Goal: Check status

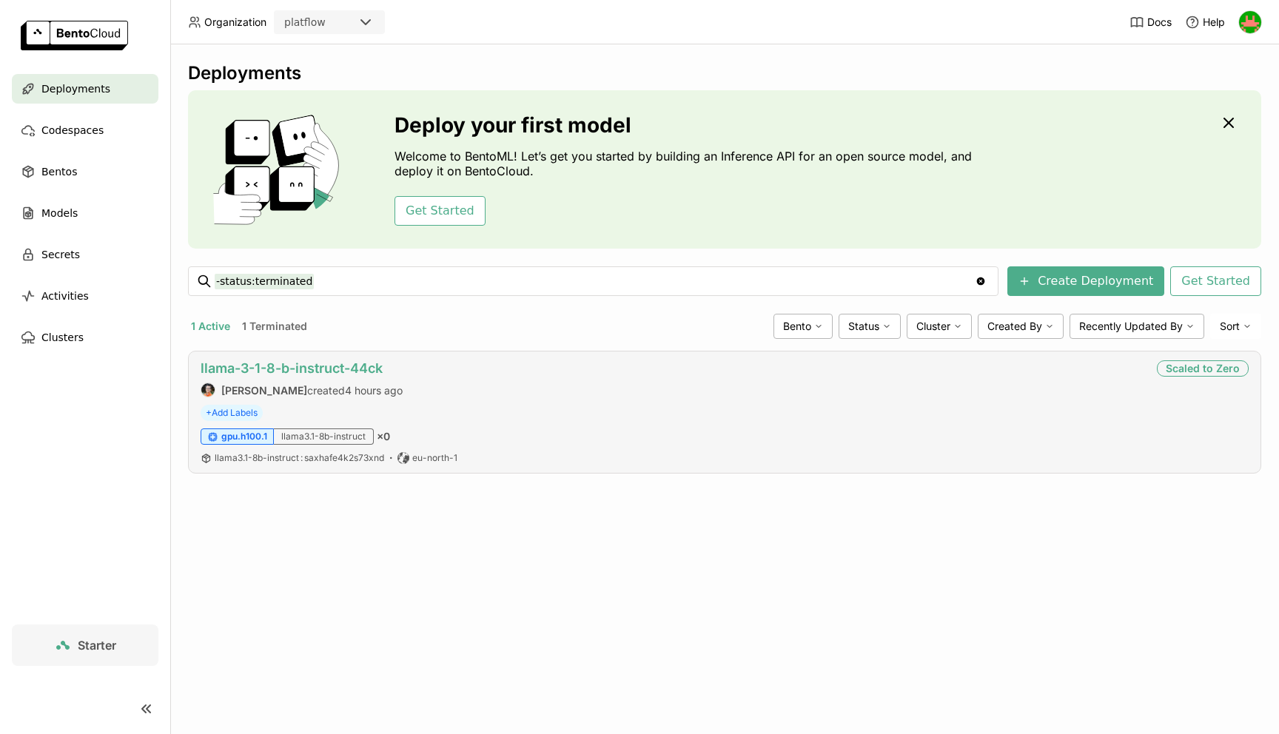
click at [291, 370] on link "llama-3-1-8-b-instruct-44ck" at bounding box center [292, 369] width 182 height 16
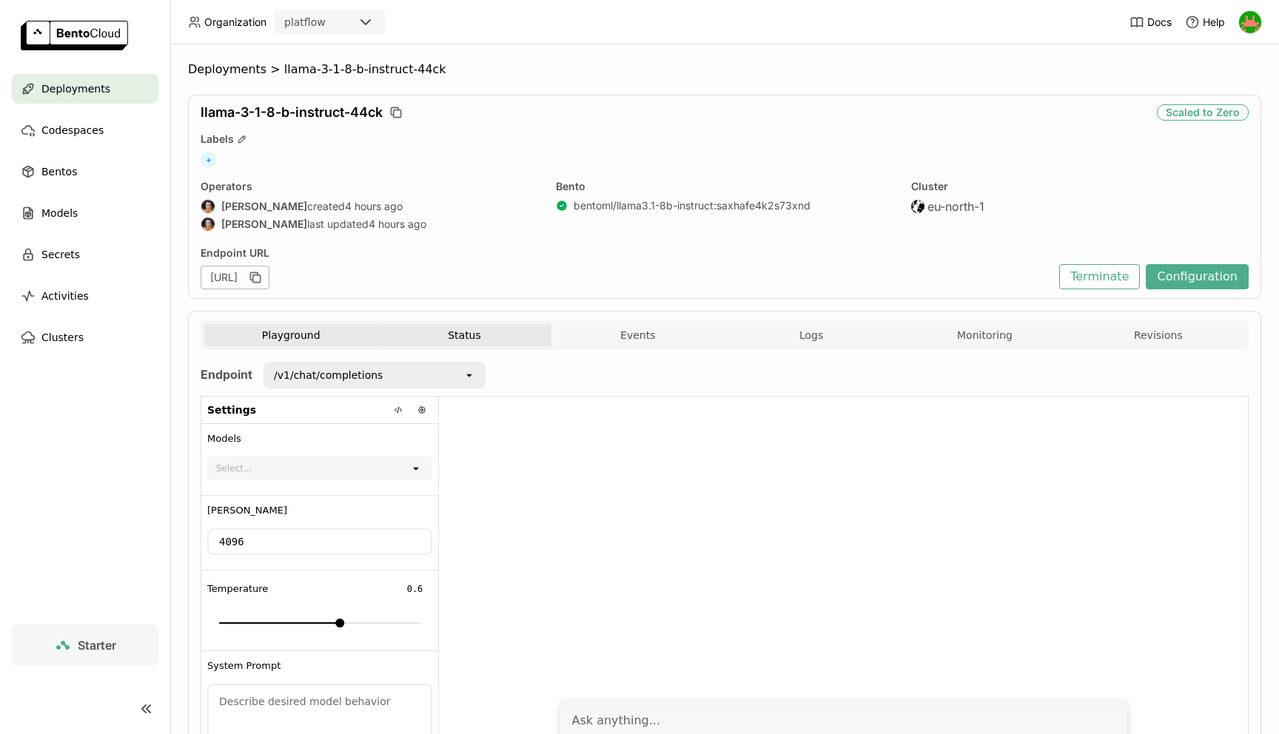
click at [492, 342] on button "Status" at bounding box center [464, 335] width 173 height 22
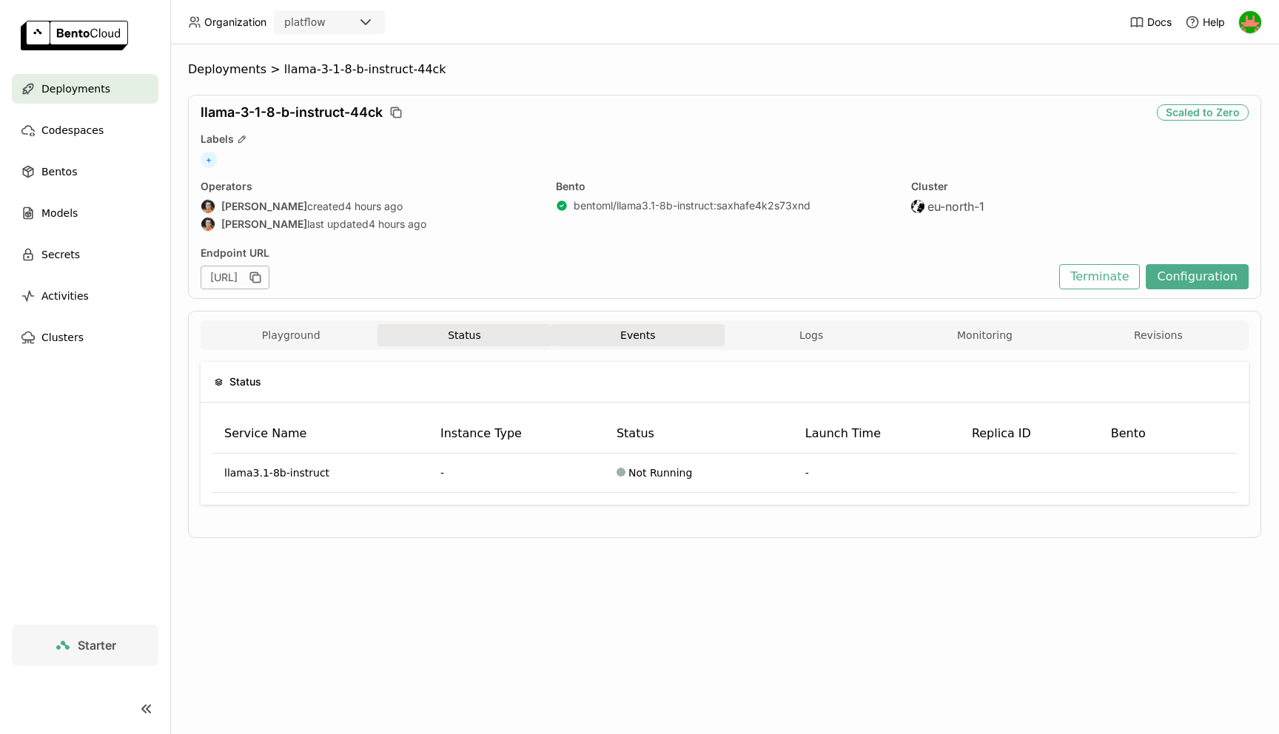
click at [641, 335] on button "Events" at bounding box center [637, 335] width 173 height 22
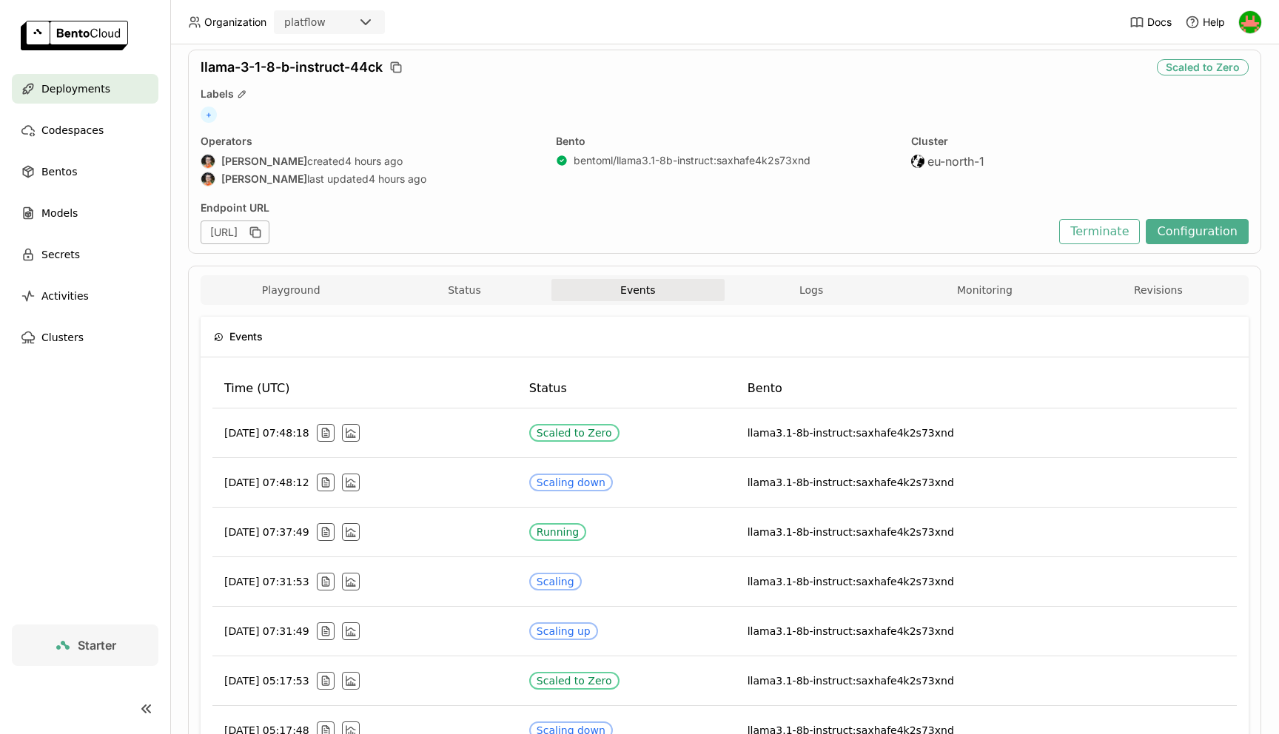
scroll to position [50, 0]
